Goal: Transaction & Acquisition: Book appointment/travel/reservation

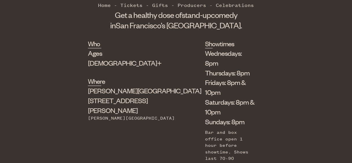
scroll to position [203, 0]
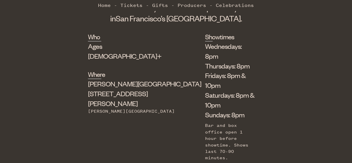
click at [60, 102] on div "Who Ages [DEMOGRAPHIC_DATA]+ Where [PERSON_NAME][GEOGRAPHIC_DATA] [STREET_ADDRE…" at bounding box center [176, 113] width 352 height 162
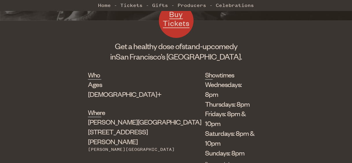
scroll to position [156, 0]
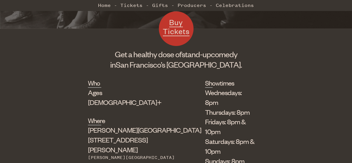
click at [211, 117] on li "Fridays: 8pm & 10pm" at bounding box center [230, 127] width 50 height 20
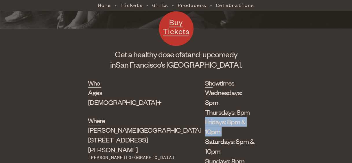
click at [211, 117] on li "Fridays: 8pm & 10pm" at bounding box center [230, 127] width 50 height 20
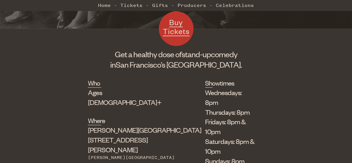
click at [90, 88] on div "Ages [DEMOGRAPHIC_DATA]+" at bounding box center [132, 98] width 88 height 20
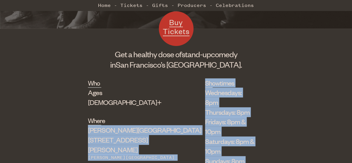
drag, startPoint x: 76, startPoint y: 124, endPoint x: 179, endPoint y: 163, distance: 109.9
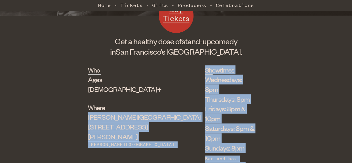
drag, startPoint x: 179, startPoint y: 163, endPoint x: 232, endPoint y: 91, distance: 89.7
click at [232, 94] on li "Thursdays: 8pm" at bounding box center [230, 99] width 50 height 10
click at [236, 104] on li "Fridays: 8pm & 10pm" at bounding box center [230, 114] width 50 height 20
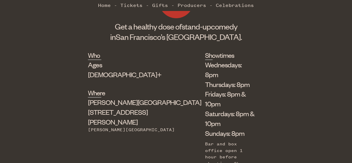
scroll to position [184, 0]
click at [211, 89] on li "Fridays: 8pm & 10pm" at bounding box center [230, 99] width 50 height 20
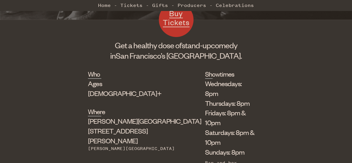
scroll to position [166, 0]
click at [220, 108] on li "Fridays: 8pm & 10pm" at bounding box center [230, 118] width 50 height 20
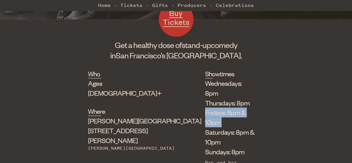
click at [220, 108] on li "Fridays: 8pm & 10pm" at bounding box center [230, 118] width 50 height 20
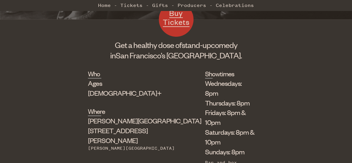
click at [220, 108] on li "Fridays: 8pm & 10pm" at bounding box center [230, 118] width 50 height 20
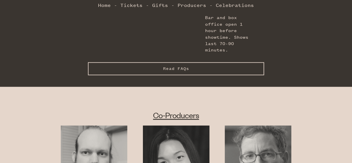
scroll to position [313, 0]
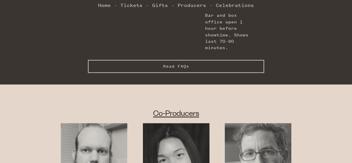
click at [100, 108] on h2 "Co-Producers" at bounding box center [176, 113] width 246 height 10
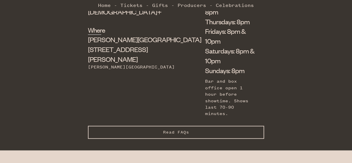
scroll to position [245, 0]
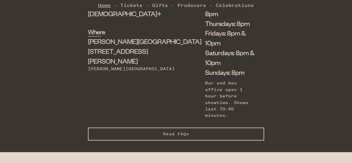
click at [108, 3] on link "Home" at bounding box center [104, 5] width 13 height 12
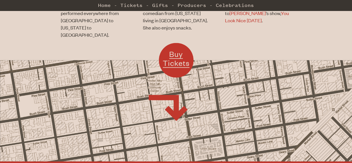
scroll to position [606, 0]
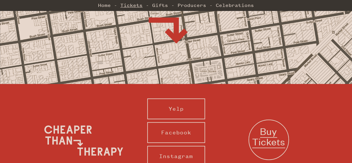
click at [139, 2] on link "Tickets" at bounding box center [131, 5] width 22 height 12
